Goal: Task Accomplishment & Management: Use online tool/utility

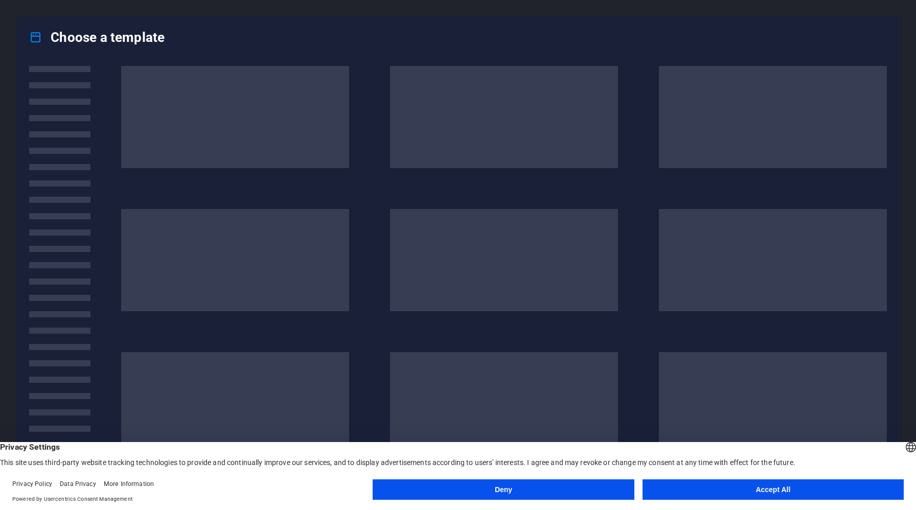
drag, startPoint x: 0, startPoint y: 0, endPoint x: 816, endPoint y: 487, distance: 950.0
click at [816, 487] on button "Accept All" at bounding box center [773, 490] width 261 height 20
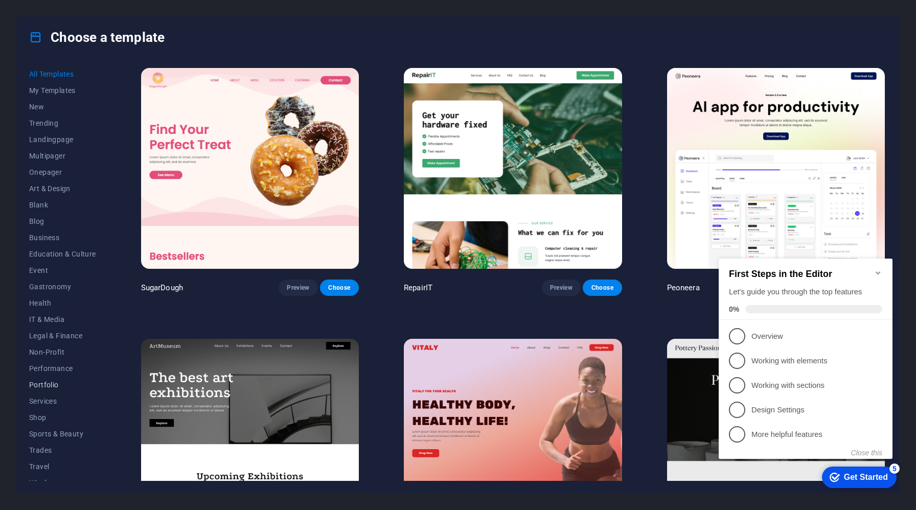
scroll to position [10, 0]
click at [54, 230] on span "Business" at bounding box center [62, 227] width 67 height 8
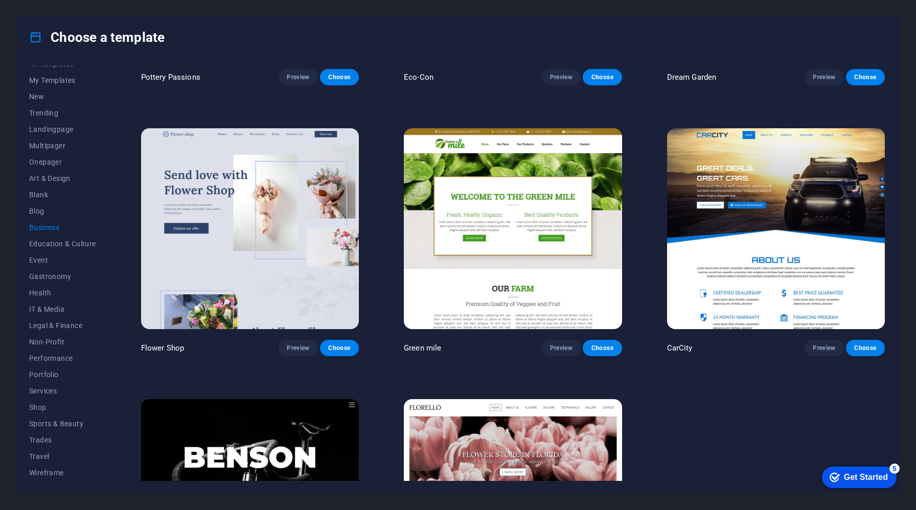
scroll to position [0, 0]
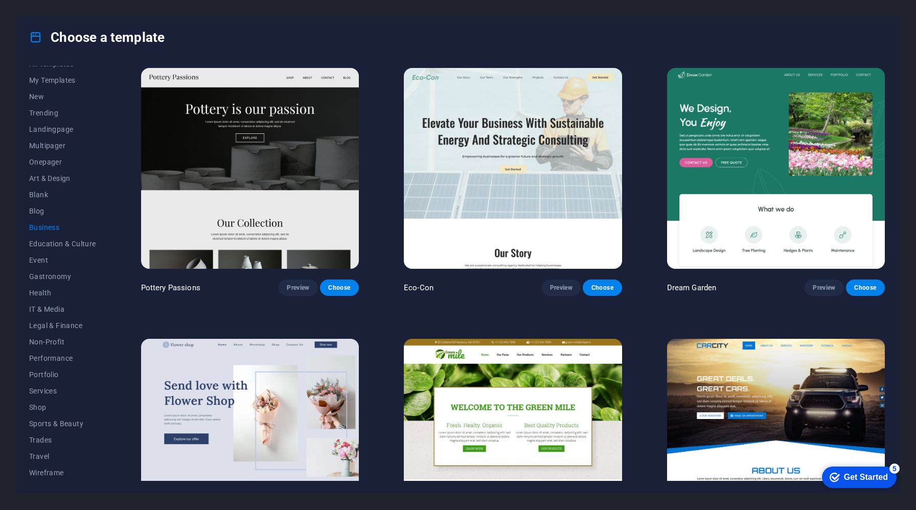
click at [487, 198] on img at bounding box center [513, 168] width 218 height 201
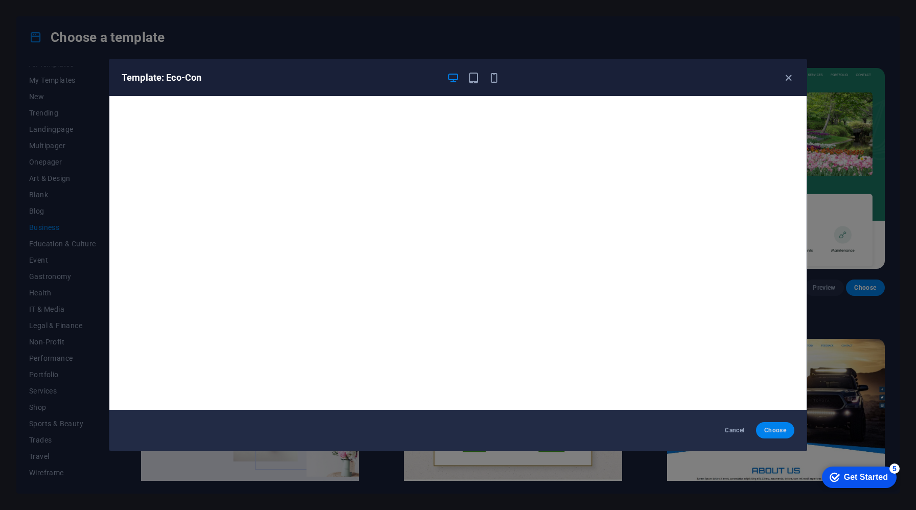
click at [772, 422] on button "Choose" at bounding box center [775, 430] width 38 height 16
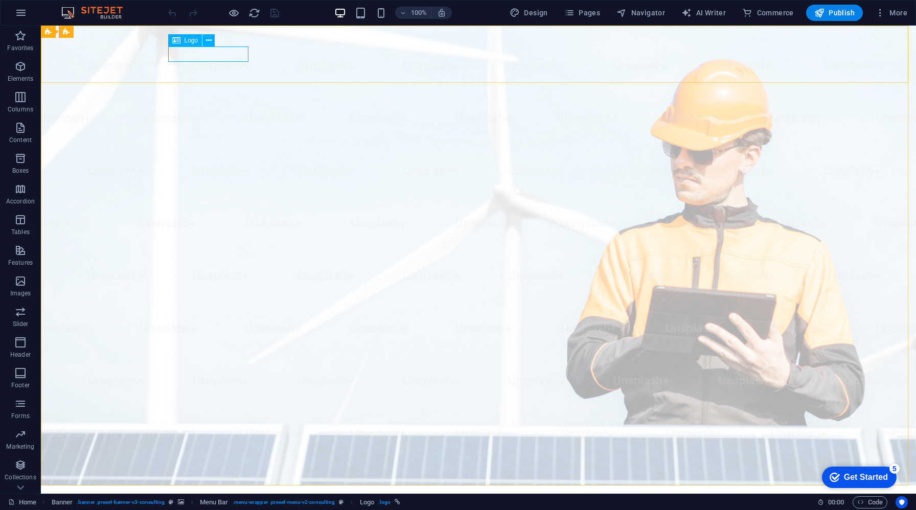
click at [188, 45] on div "Logo" at bounding box center [185, 40] width 34 height 12
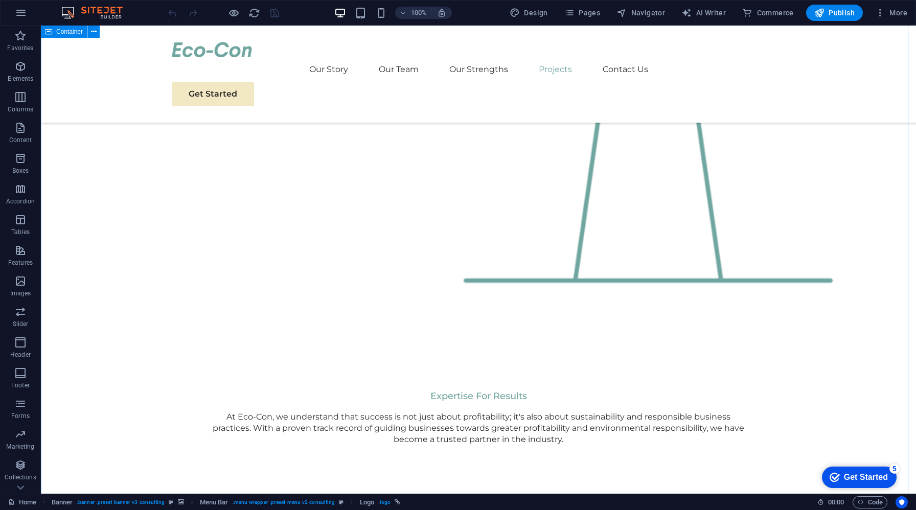
scroll to position [809, 0]
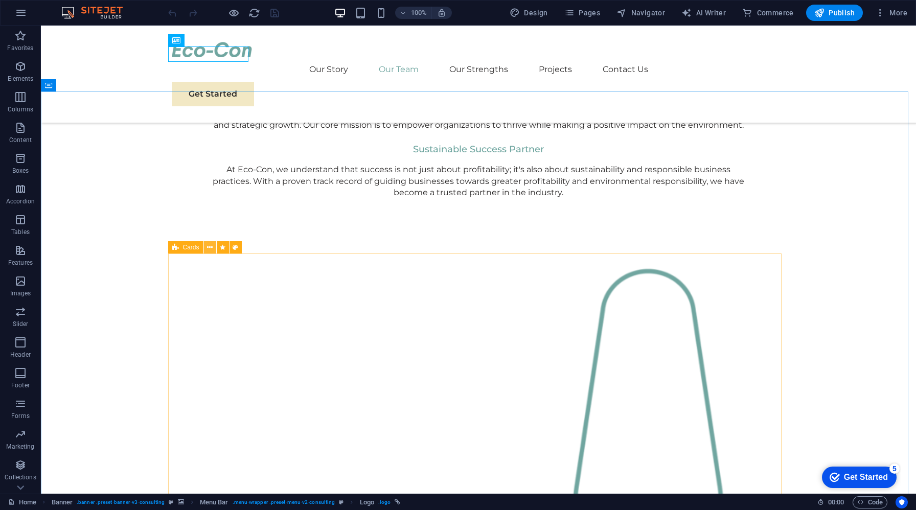
click at [210, 249] on icon at bounding box center [210, 247] width 6 height 11
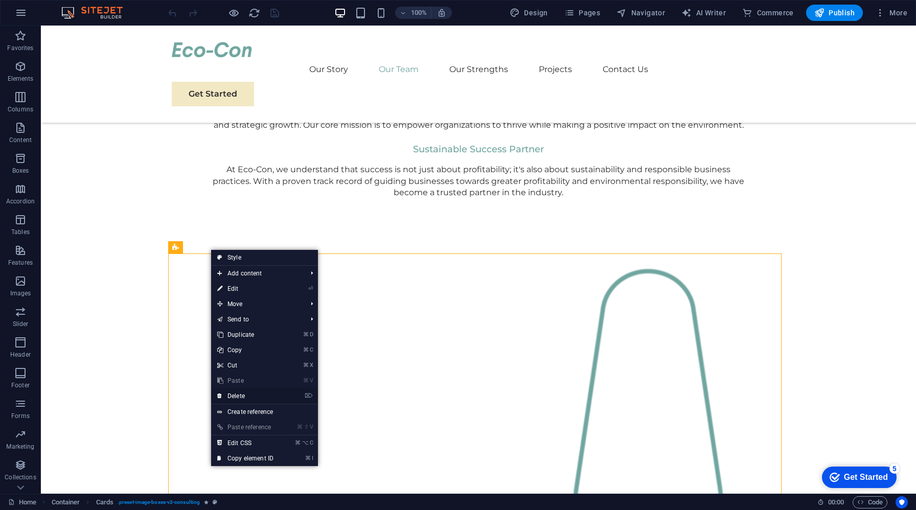
click at [250, 396] on link "⌦ Delete" at bounding box center [245, 396] width 69 height 15
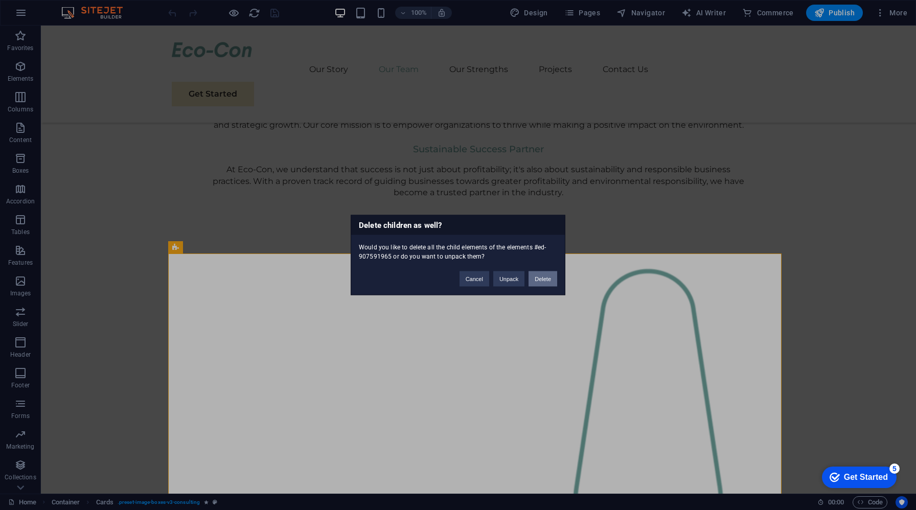
click at [544, 278] on button "Delete" at bounding box center [543, 279] width 29 height 15
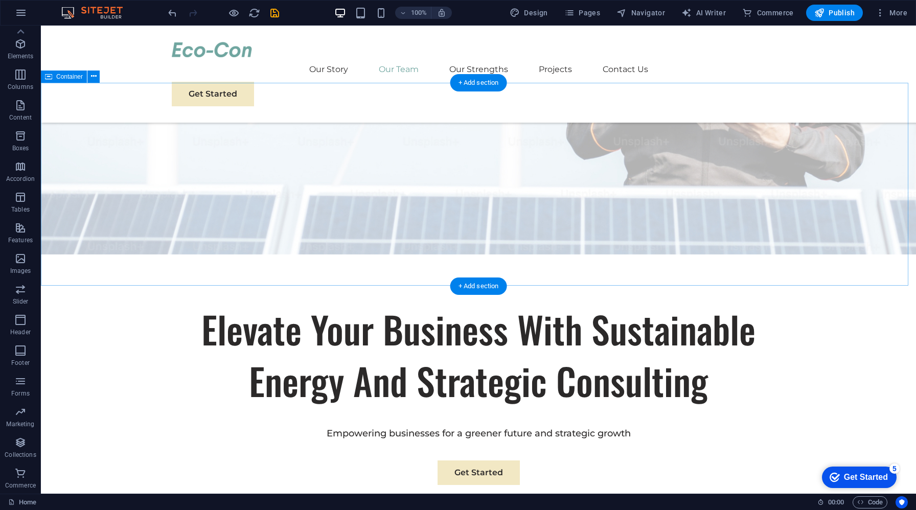
scroll to position [0, 0]
